Goal: Task Accomplishment & Management: Complete application form

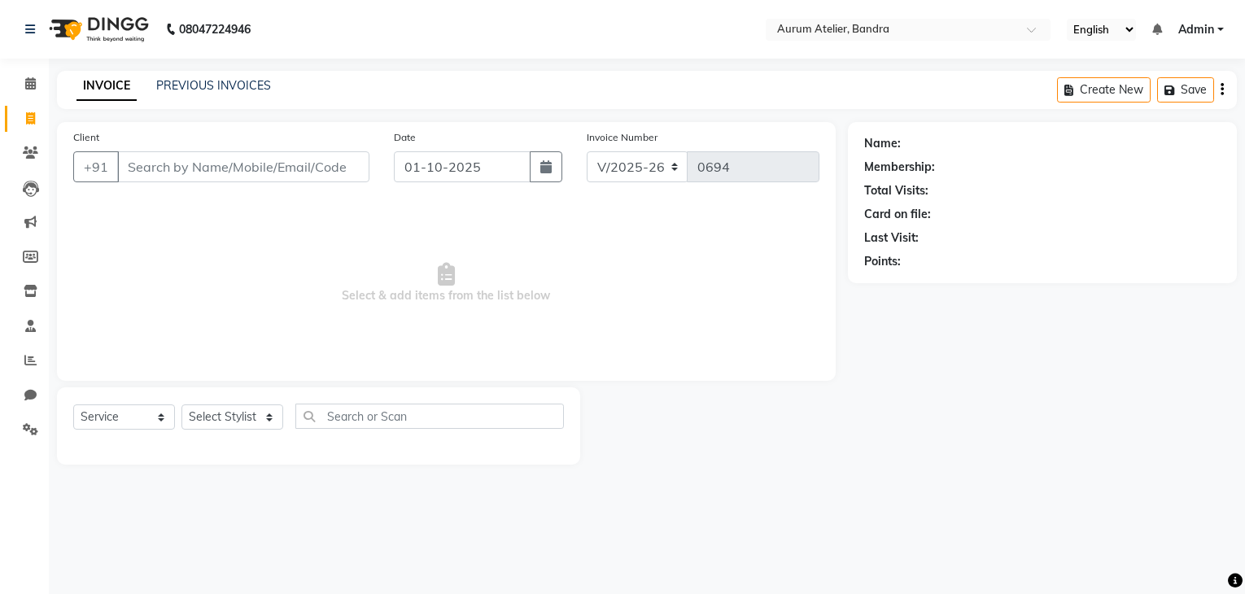
select select "7410"
select select "service"
type input "h"
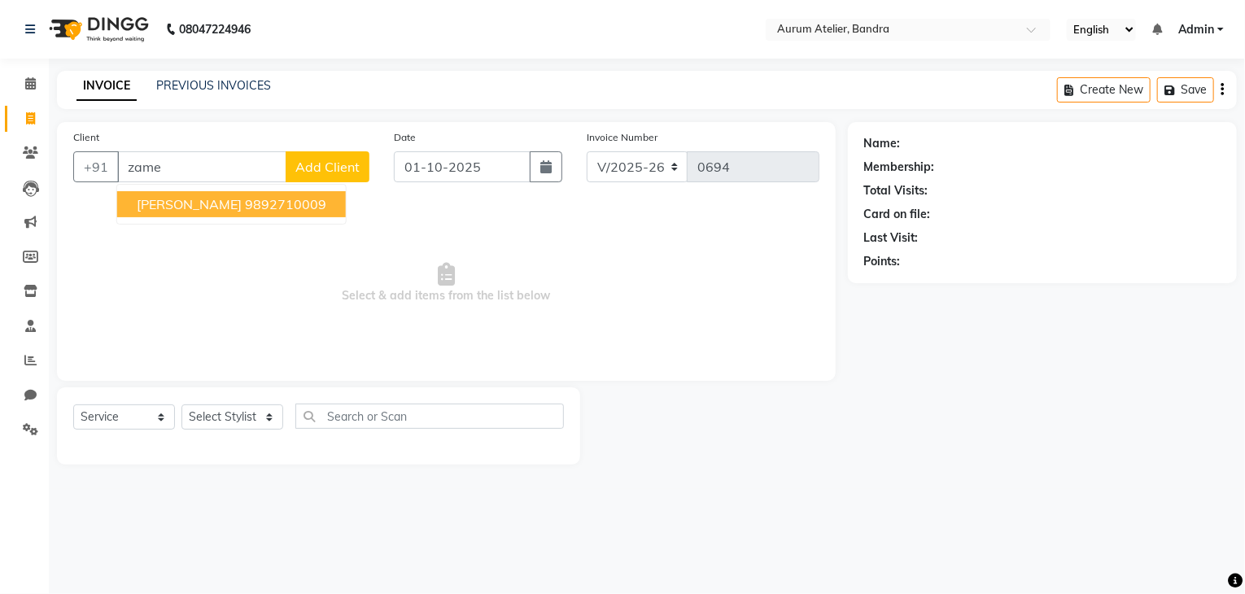
click at [283, 209] on ngb-highlight "9892710009" at bounding box center [285, 204] width 81 height 16
type input "9892710009"
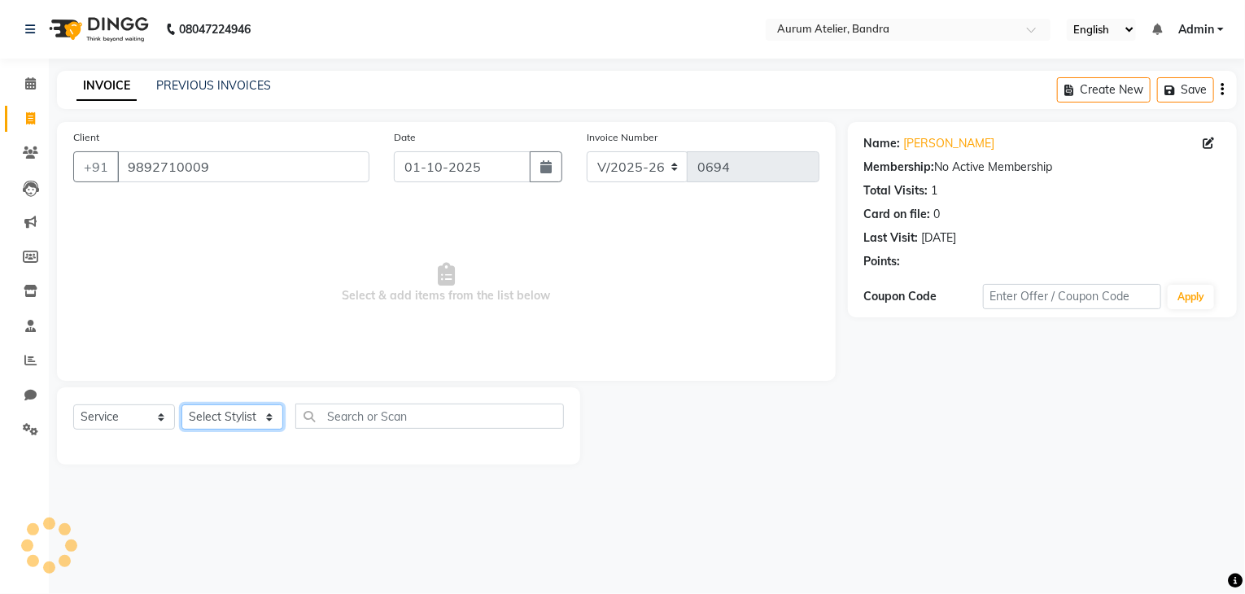
click at [243, 418] on select "Select Stylist ADITYA [PERSON_NAME] chariya [PERSON_NAME] [PERSON_NAME] [PERSON…" at bounding box center [233, 417] width 102 height 25
select select "66081"
click at [182, 405] on select "Select Stylist ADITYA [PERSON_NAME] chariya [PERSON_NAME] [PERSON_NAME] [PERSON…" at bounding box center [233, 417] width 102 height 25
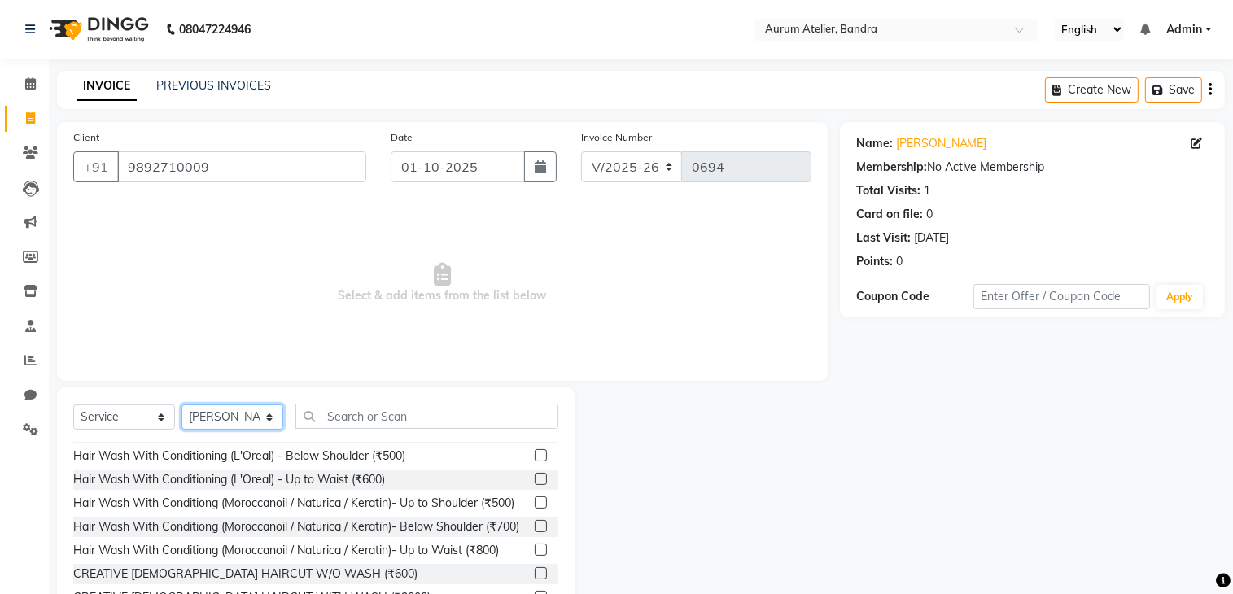
scroll to position [244, 0]
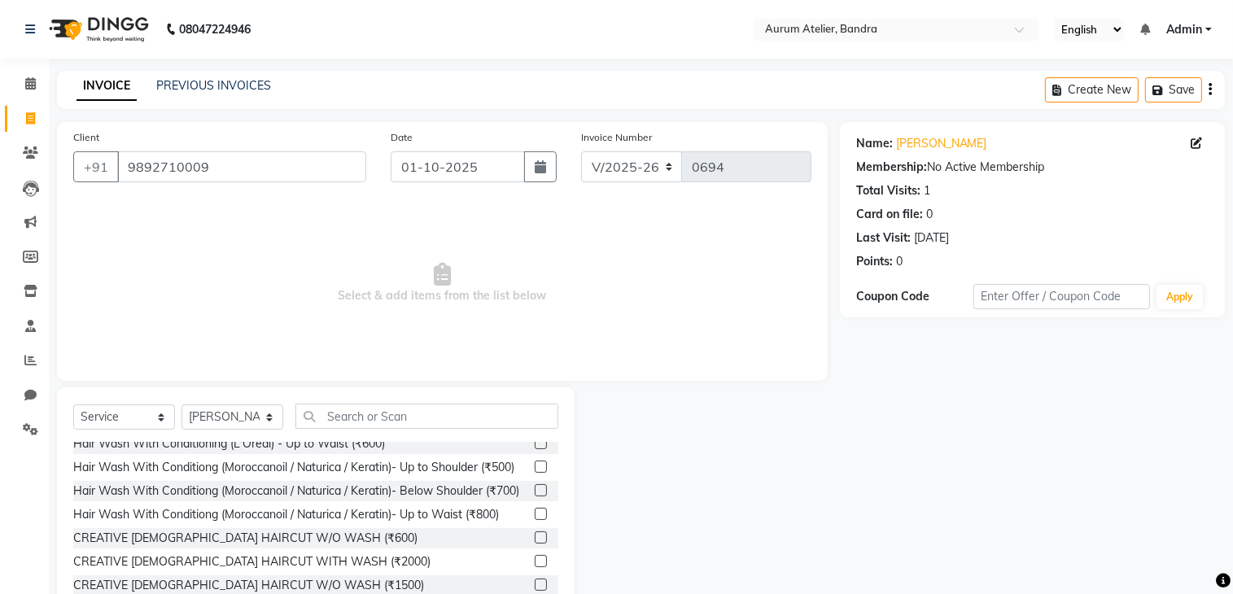
click at [535, 544] on label at bounding box center [541, 538] width 12 height 12
click at [535, 544] on input "checkbox" at bounding box center [540, 538] width 11 height 11
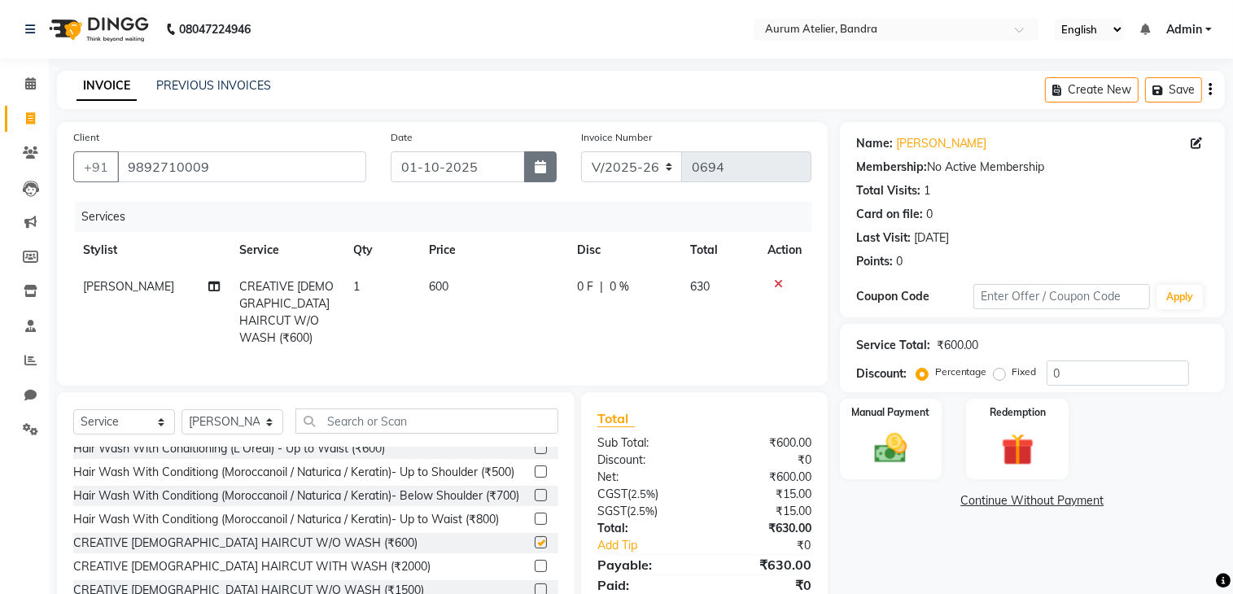
checkbox input "false"
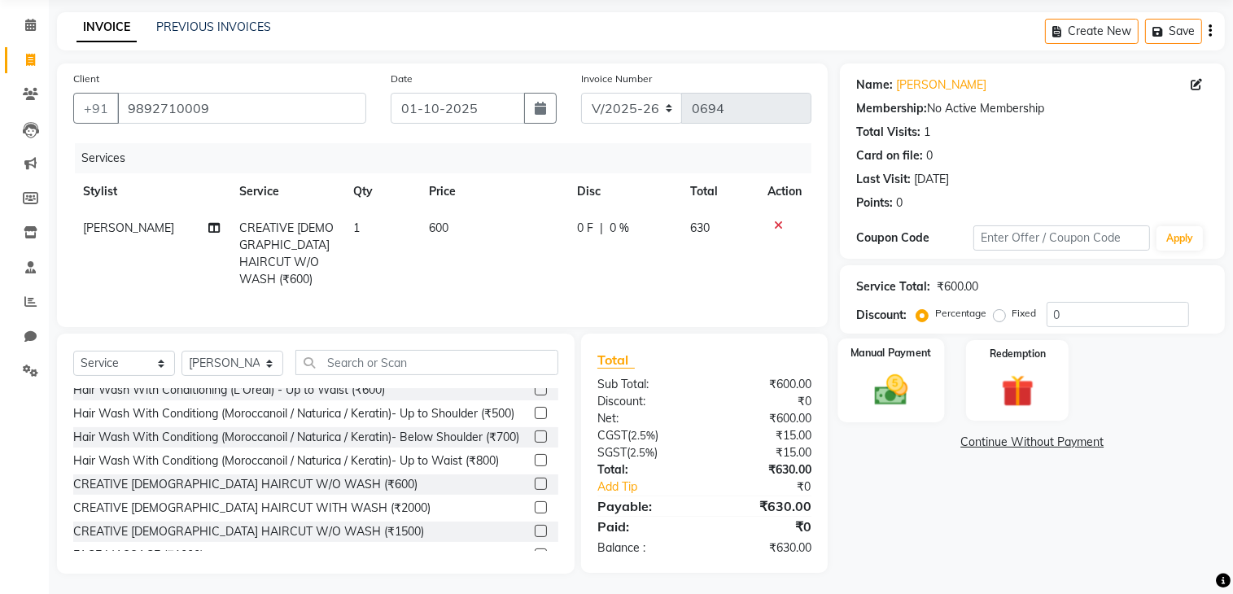
click at [887, 385] on img at bounding box center [891, 390] width 55 height 38
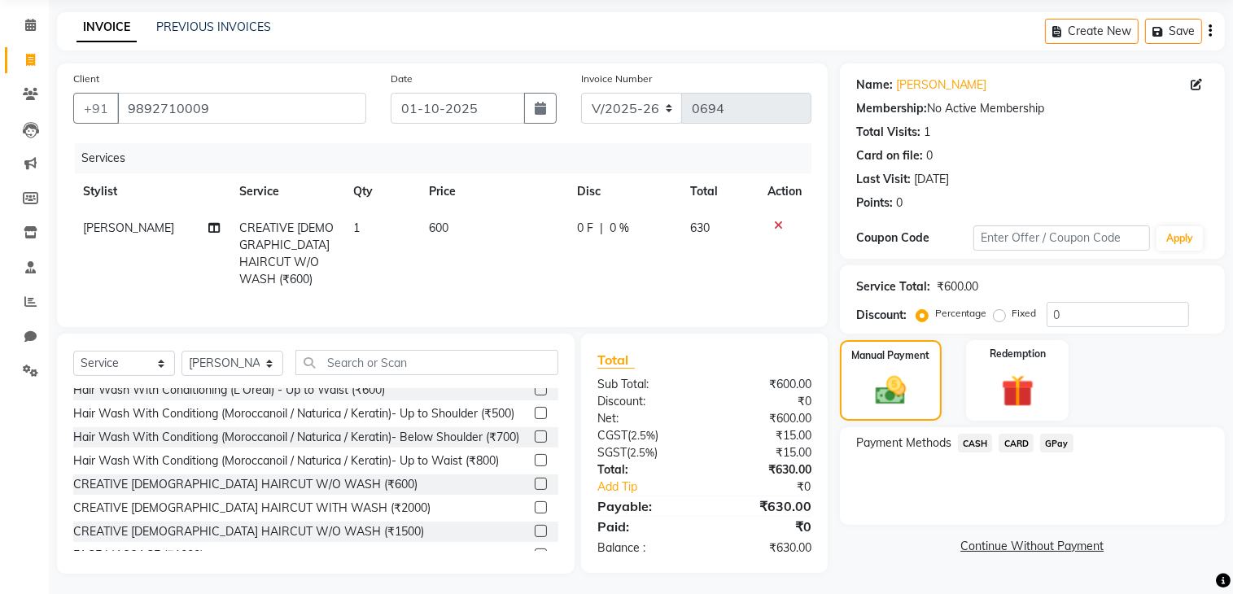
click at [1016, 449] on span "CARD" at bounding box center [1016, 443] width 35 height 19
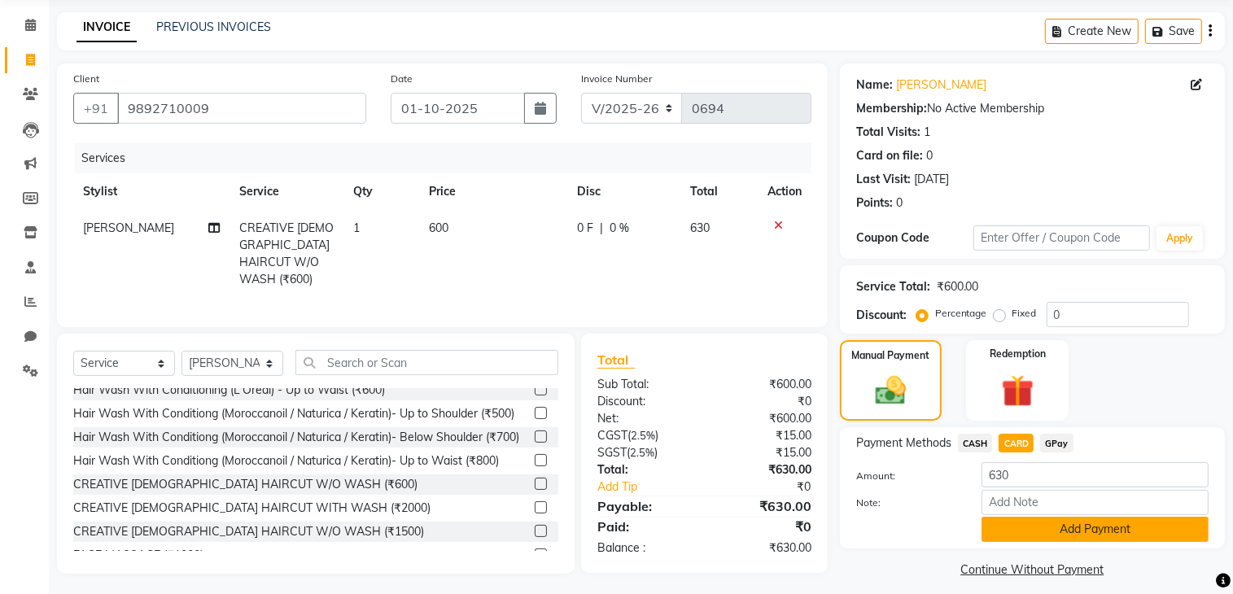
click at [1052, 542] on button "Add Payment" at bounding box center [1095, 529] width 227 height 25
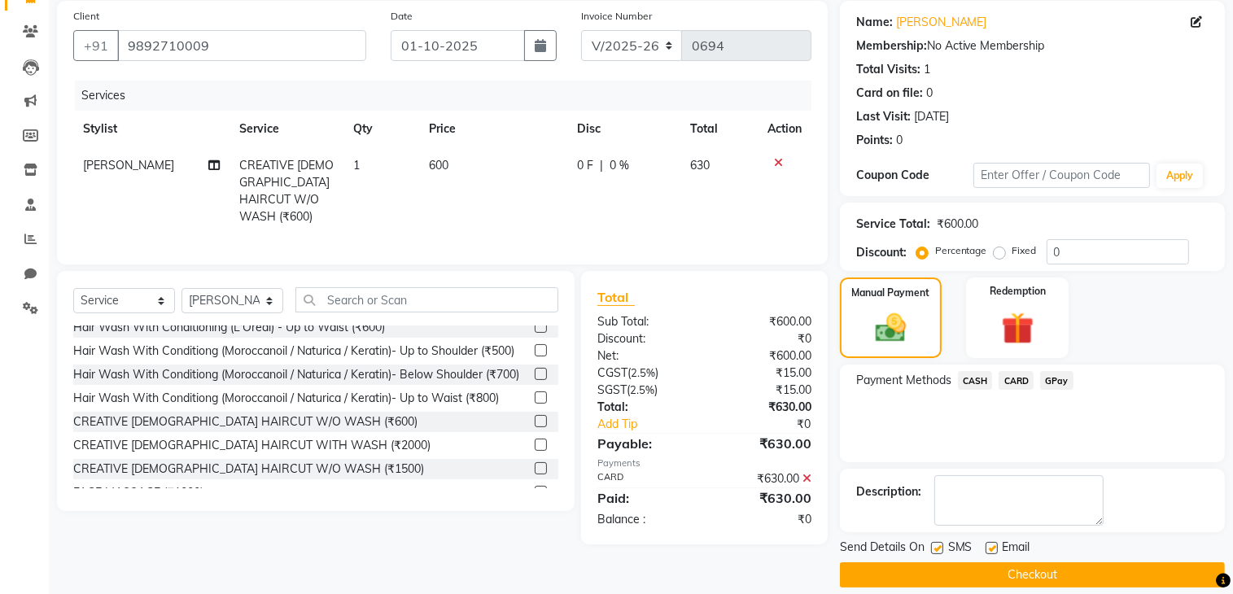
scroll to position [138, 0]
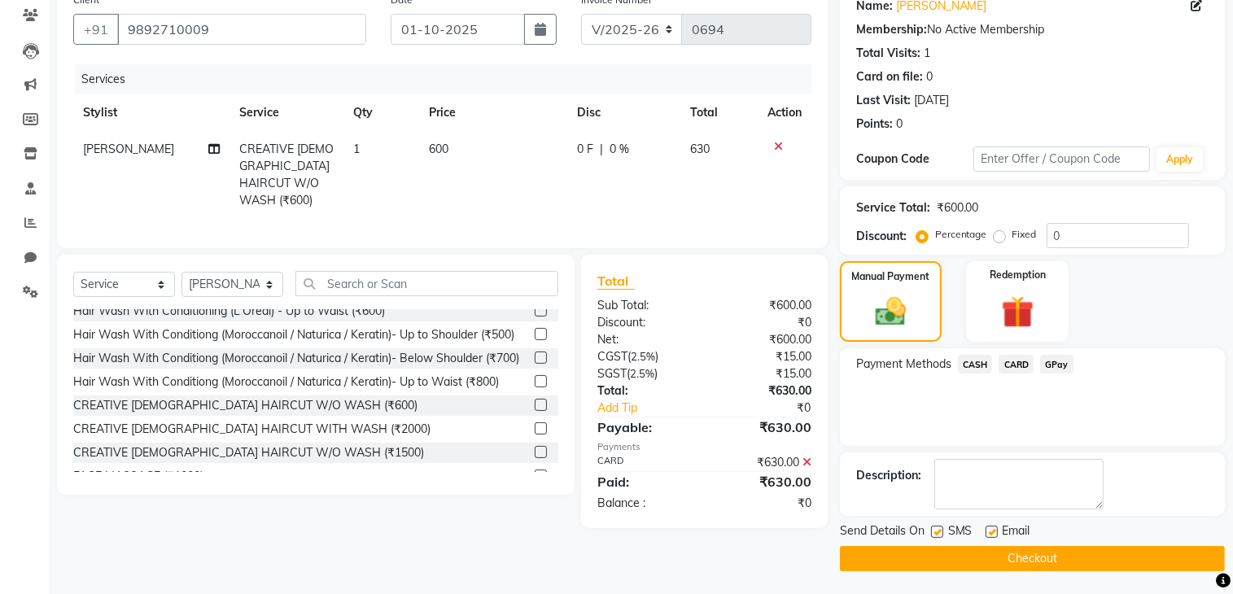
click at [1052, 544] on div "Send Details On SMS Email Checkout" at bounding box center [1032, 547] width 385 height 49
click at [1055, 561] on button "Checkout" at bounding box center [1032, 558] width 385 height 25
